Goal: Information Seeking & Learning: Learn about a topic

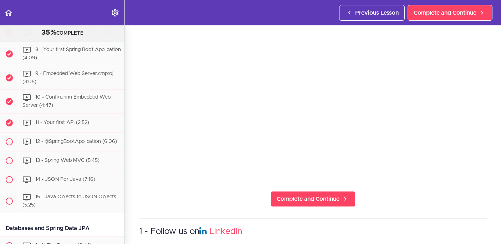
scroll to position [86, 0]
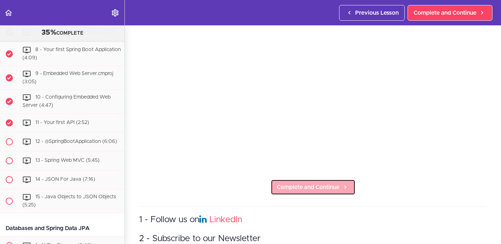
click at [320, 181] on link "Complete and Continue" at bounding box center [313, 187] width 85 height 16
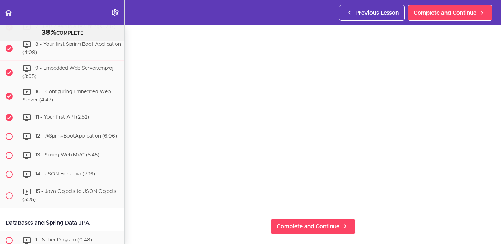
scroll to position [54, 0]
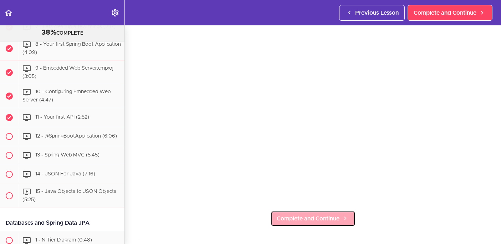
click at [303, 217] on span "Complete and Continue" at bounding box center [308, 218] width 63 height 9
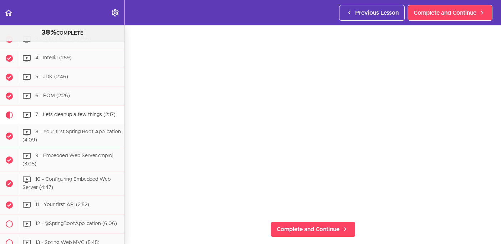
scroll to position [45, 0]
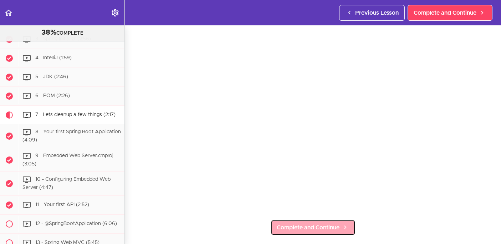
click at [331, 228] on span "Complete and Continue" at bounding box center [308, 227] width 63 height 9
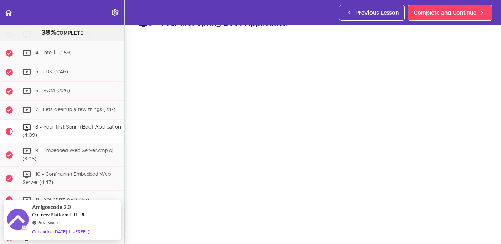
scroll to position [19, 0]
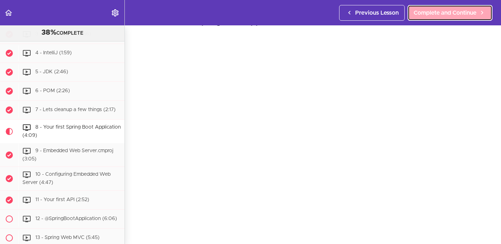
click at [447, 17] on link "Complete and Continue" at bounding box center [450, 13] width 85 height 16
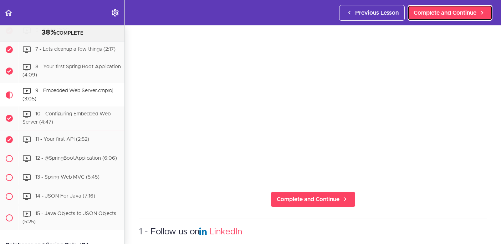
scroll to position [81, 0]
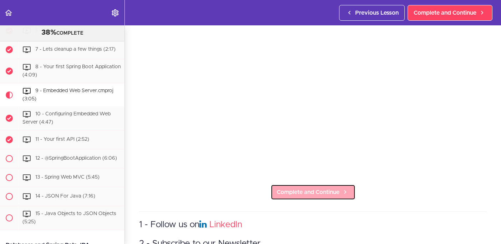
click at [326, 188] on span "Complete and Continue" at bounding box center [308, 192] width 63 height 9
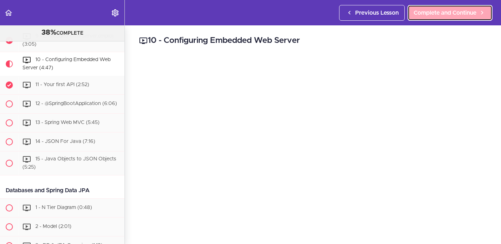
click at [443, 10] on span "Complete and Continue" at bounding box center [445, 13] width 63 height 9
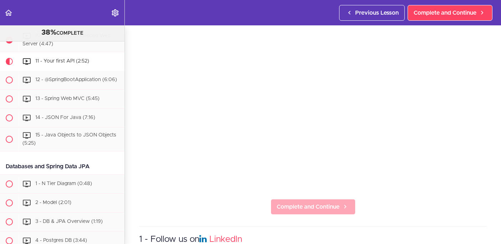
scroll to position [67, 0]
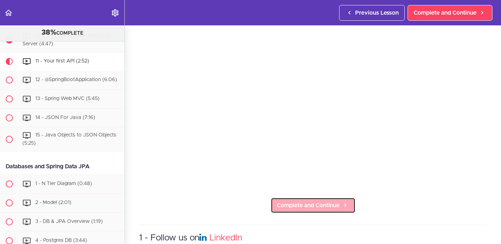
click at [323, 201] on span "Complete and Continue" at bounding box center [308, 205] width 63 height 9
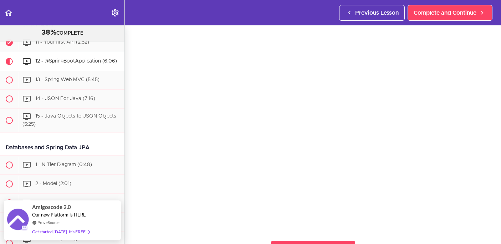
scroll to position [22, 0]
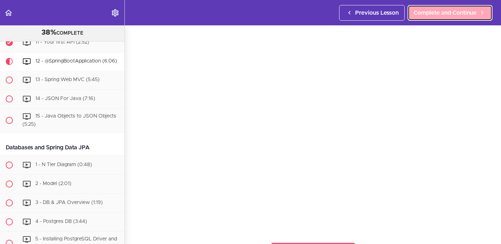
click at [468, 6] on link "Complete and Continue" at bounding box center [450, 13] width 85 height 16
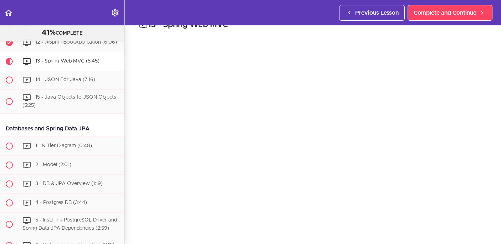
scroll to position [17, 0]
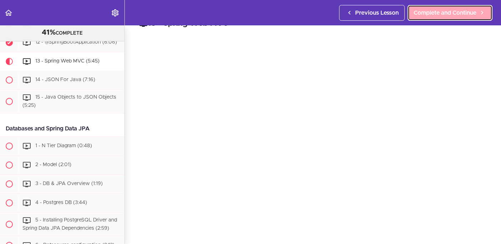
click at [433, 20] on link "Complete and Continue" at bounding box center [450, 13] width 85 height 16
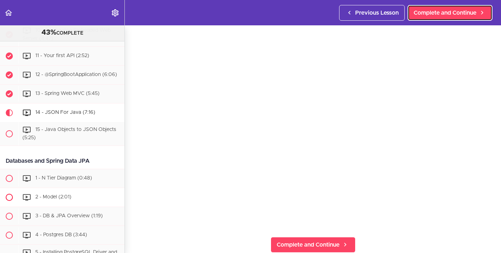
scroll to position [318, 0]
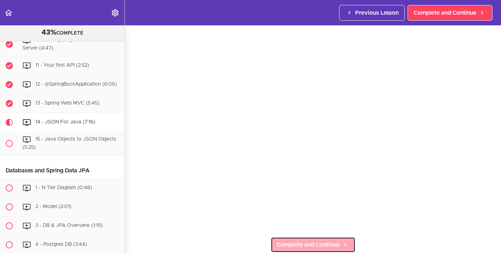
click at [319, 239] on link "Complete and Continue" at bounding box center [313, 245] width 85 height 16
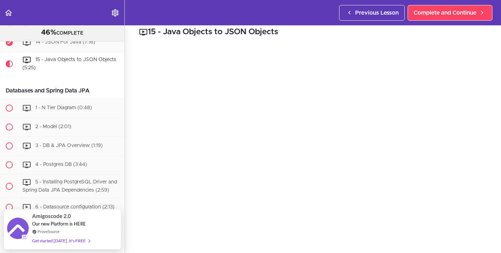
scroll to position [18, 0]
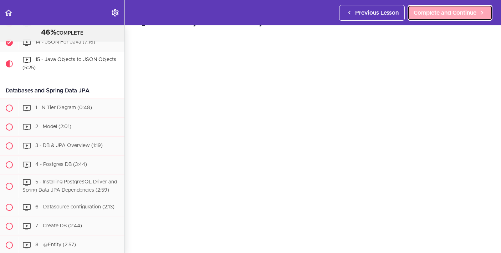
click at [447, 11] on span "Complete and Continue" at bounding box center [445, 13] width 63 height 9
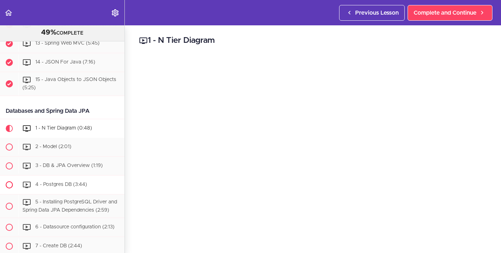
scroll to position [375, 0]
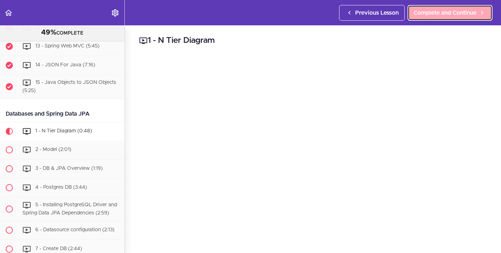
click at [443, 15] on span "Complete and Continue" at bounding box center [445, 13] width 63 height 9
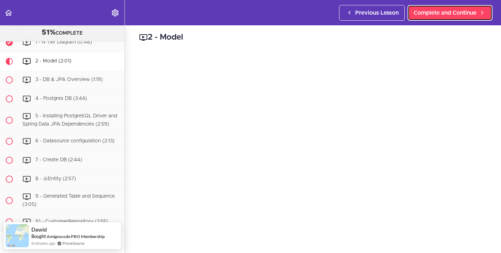
scroll to position [3, 0]
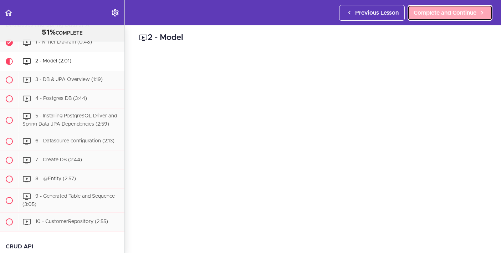
click at [442, 10] on span "Complete and Continue" at bounding box center [445, 13] width 63 height 9
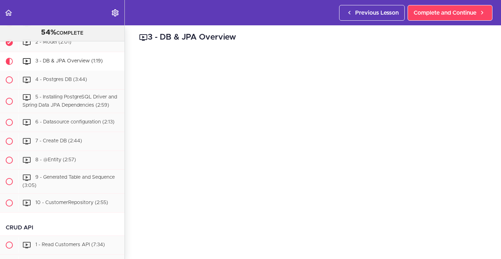
scroll to position [4, 0]
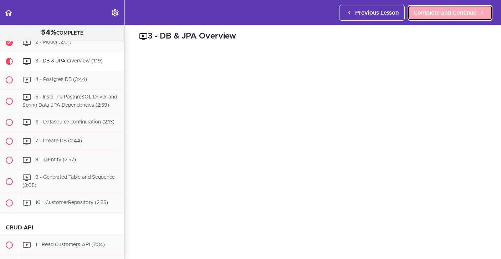
click at [437, 13] on span "Complete and Continue" at bounding box center [445, 13] width 63 height 9
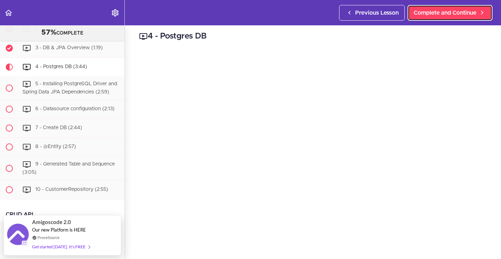
scroll to position [6, 0]
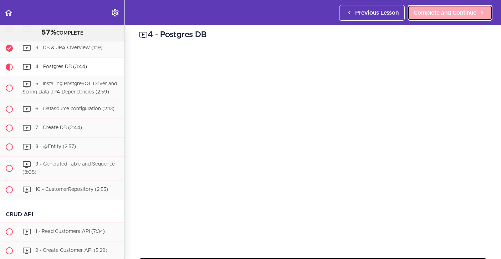
click at [430, 13] on span "Complete and Continue" at bounding box center [445, 13] width 63 height 9
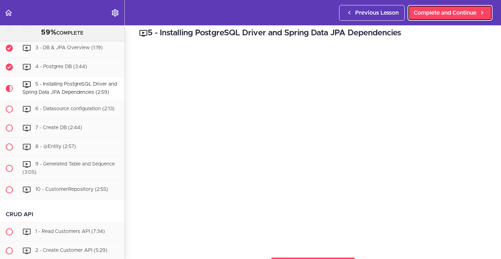
scroll to position [495, 0]
click at [437, 14] on span "Complete and Continue" at bounding box center [445, 13] width 63 height 9
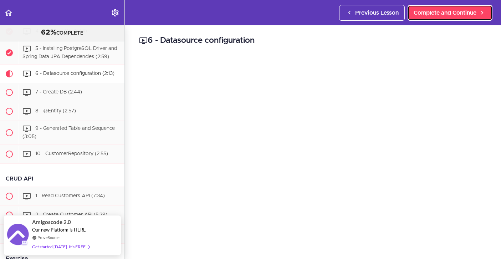
scroll to position [528, 0]
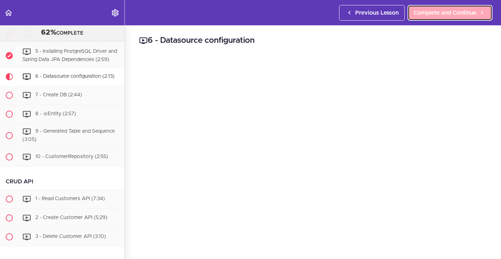
click at [442, 10] on span "Complete and Continue" at bounding box center [445, 13] width 63 height 9
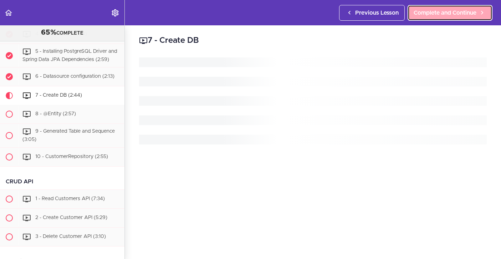
scroll to position [563, 0]
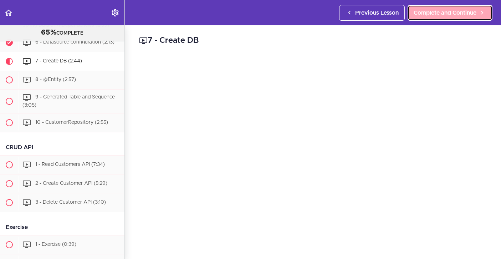
click at [447, 17] on span "Complete and Continue" at bounding box center [445, 13] width 63 height 9
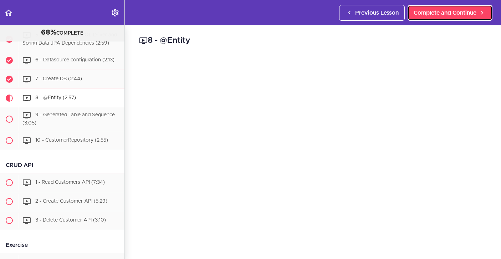
scroll to position [544, 0]
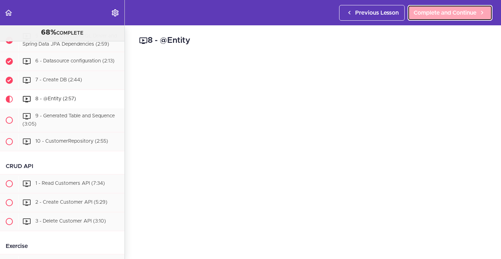
click at [446, 11] on span "Complete and Continue" at bounding box center [445, 13] width 63 height 9
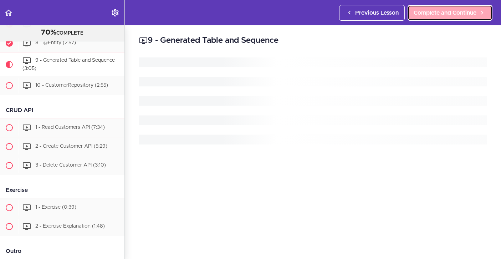
scroll to position [601, 0]
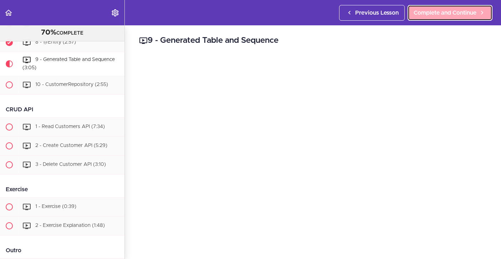
click at [443, 9] on span "Complete and Continue" at bounding box center [445, 13] width 63 height 9
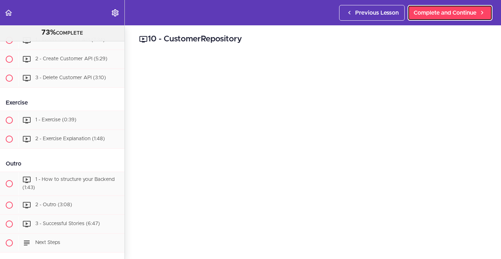
scroll to position [697, 0]
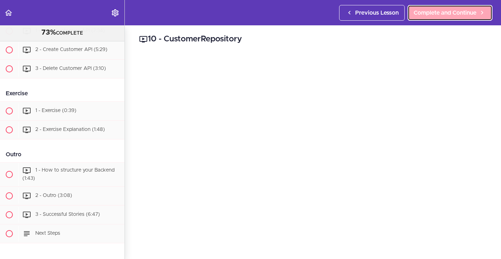
click at [439, 10] on span "Complete and Continue" at bounding box center [445, 13] width 63 height 9
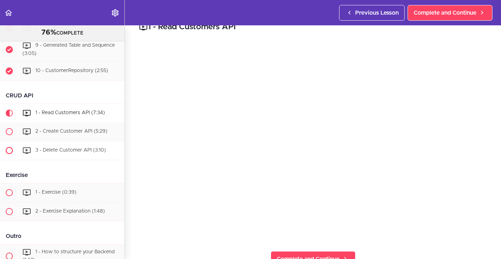
scroll to position [611, 0]
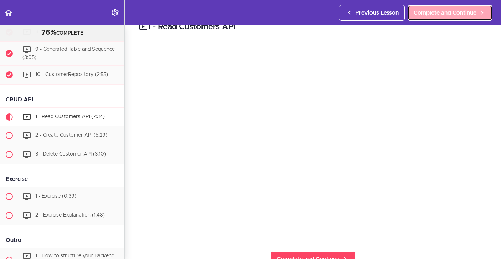
click at [446, 14] on span "Complete and Continue" at bounding box center [445, 13] width 63 height 9
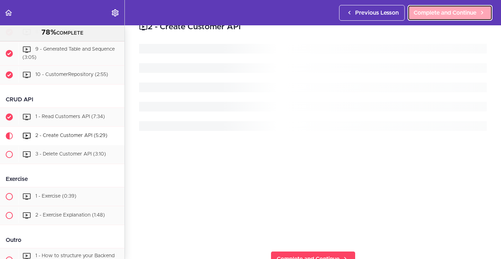
scroll to position [685, 0]
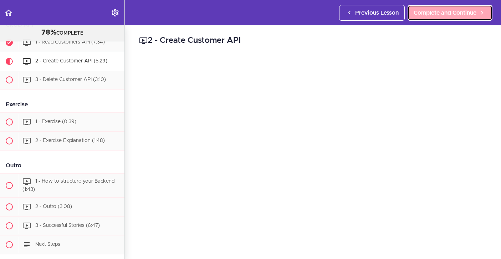
click at [466, 16] on span "Complete and Continue" at bounding box center [445, 13] width 63 height 9
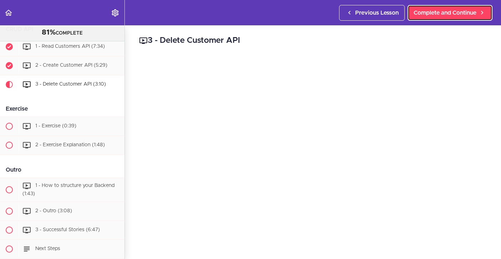
scroll to position [680, 0]
